Goal: Information Seeking & Learning: Stay updated

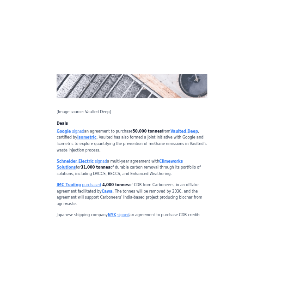
scroll to position [663, 0]
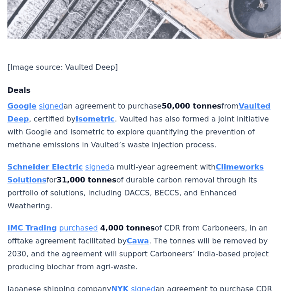
click at [153, 117] on p "Google signed an agreement to purchase 50,000 tonnes from Vaulted Deep , certif…" at bounding box center [143, 126] width 273 height 52
drag, startPoint x: 189, startPoint y: 161, endPoint x: 7, endPoint y: 77, distance: 199.7
copy div "Google signed an agreement to purchase 50,000 tonnes from Vaulted Deep , certif…"
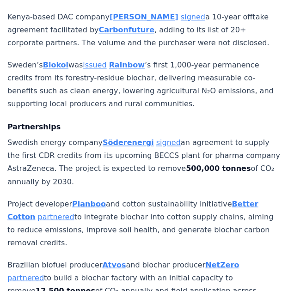
scroll to position [1132, 0]
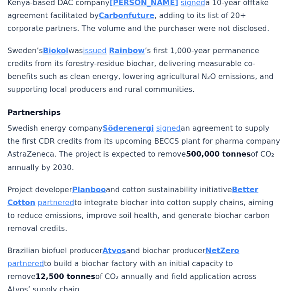
drag, startPoint x: 271, startPoint y: 133, endPoint x: 5, endPoint y: 58, distance: 276.5
copy div "Swedish energy company [PERSON_NAME] signed an agreement to supply the first CD…"
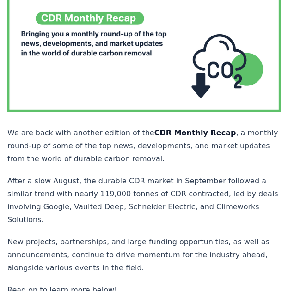
scroll to position [122, 0]
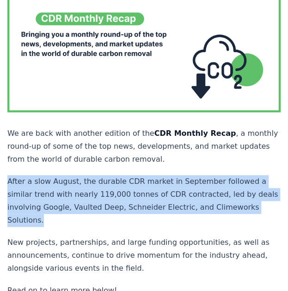
drag, startPoint x: 236, startPoint y: 204, endPoint x: 9, endPoint y: 179, distance: 228.3
click at [9, 179] on p "After a slow August, the durable CDR market in September followed a similar tre…" at bounding box center [143, 201] width 273 height 52
copy p "After a slow August, the durable CDR market in September followed a similar tre…"
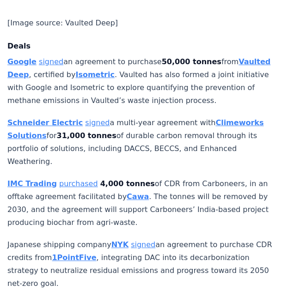
scroll to position [708, 0]
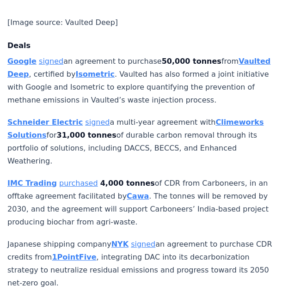
drag, startPoint x: 42, startPoint y: 114, endPoint x: 188, endPoint y: 116, distance: 146.0
click at [188, 116] on p "[PERSON_NAME] Electric signed a multi-year agreement with Climeworks Solutions …" at bounding box center [143, 142] width 273 height 52
